Goal: Check status: Check status

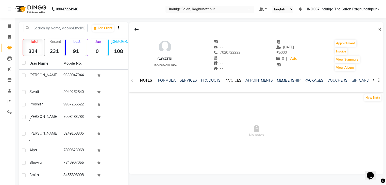
click at [233, 81] on link "INVOICES" at bounding box center [233, 80] width 17 height 5
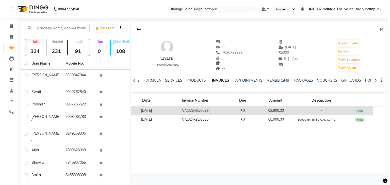
scroll to position [1, 0]
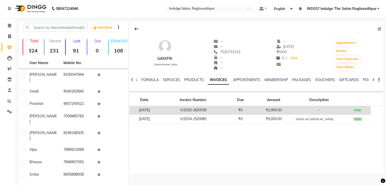
click at [283, 112] on td "₹2,900.00" at bounding box center [274, 110] width 40 height 9
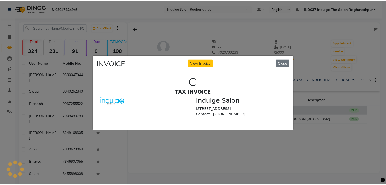
scroll to position [0, 0]
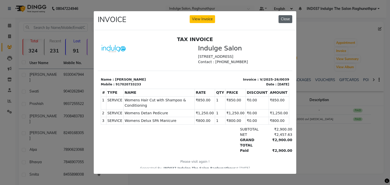
click at [282, 16] on button "Close" at bounding box center [285, 19] width 14 height 8
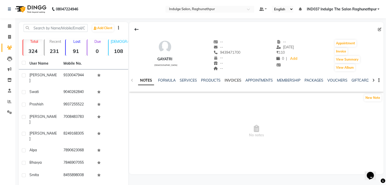
click at [235, 80] on link "INVOICES" at bounding box center [233, 80] width 17 height 5
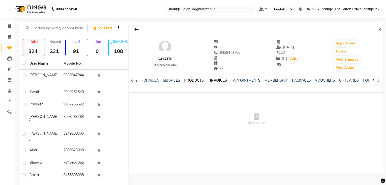
click at [190, 81] on link "PRODUCTS" at bounding box center [194, 80] width 20 height 5
click at [226, 81] on link "INVOICES" at bounding box center [224, 80] width 17 height 5
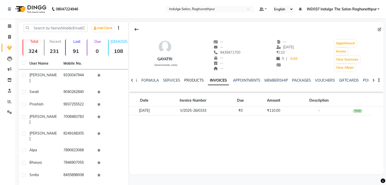
click at [194, 80] on link "PRODUCTS" at bounding box center [194, 80] width 20 height 5
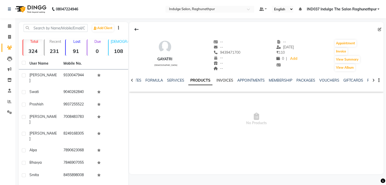
click at [224, 80] on link "INVOICES" at bounding box center [224, 80] width 17 height 5
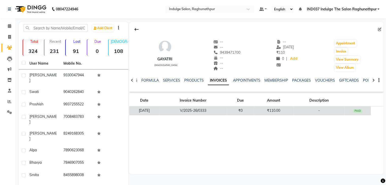
click at [276, 110] on td "₹110.00" at bounding box center [274, 111] width 40 height 9
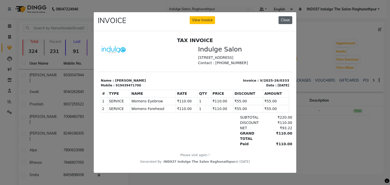
click at [286, 16] on button "Close" at bounding box center [285, 20] width 14 height 8
